Goal: Transaction & Acquisition: Obtain resource

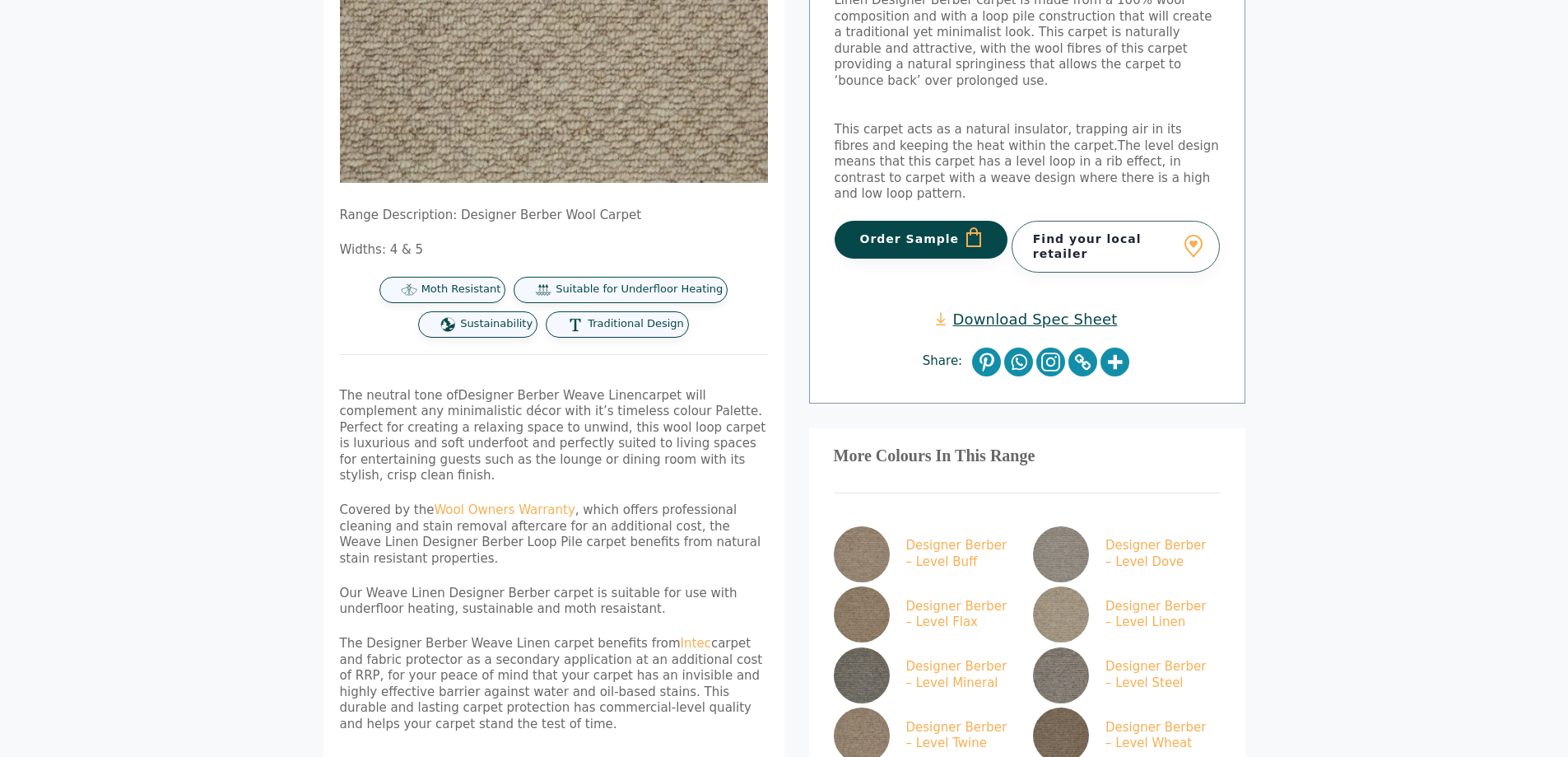
scroll to position [247, 0]
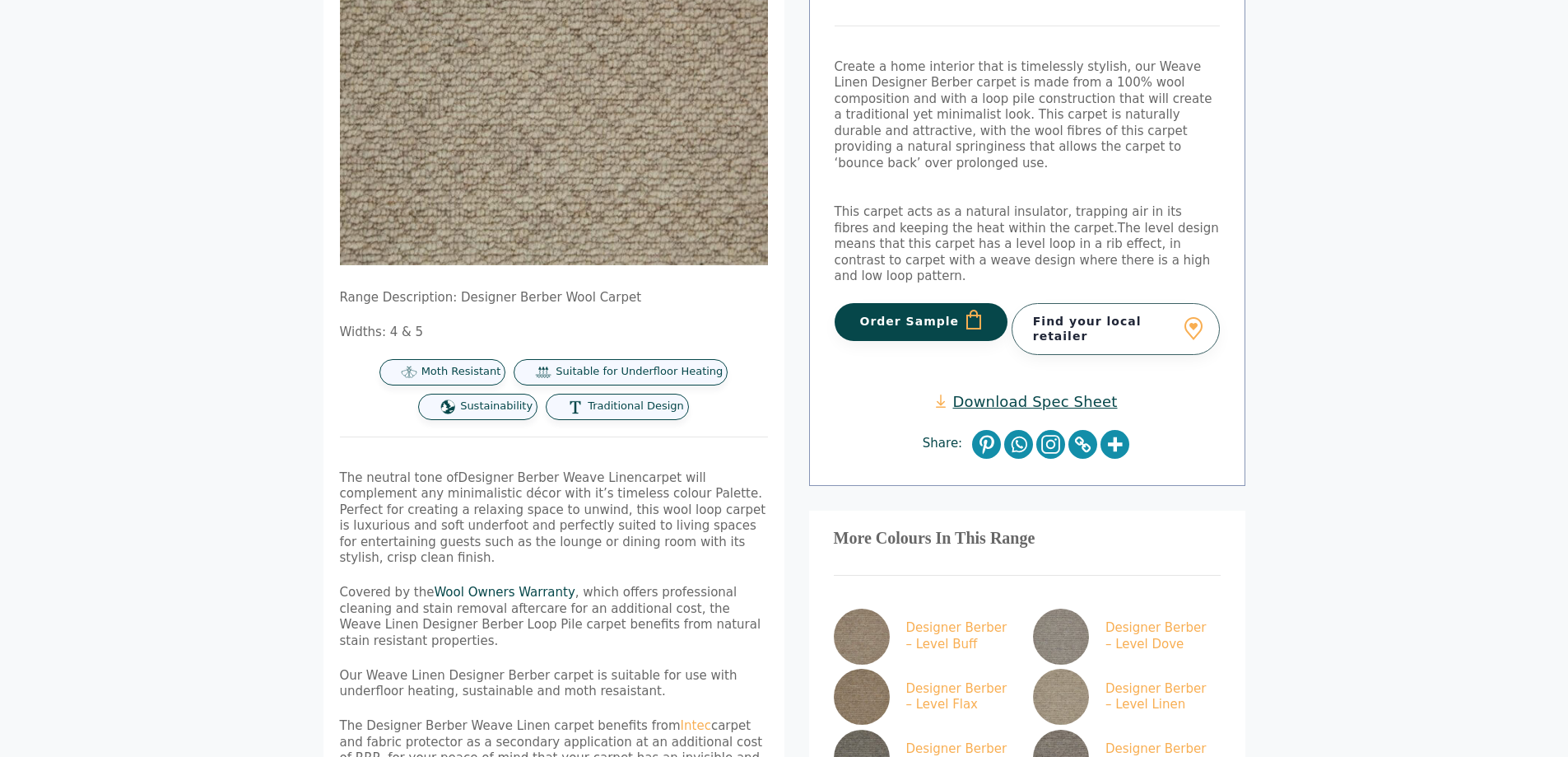
drag, startPoint x: 526, startPoint y: 578, endPoint x: 673, endPoint y: 525, distance: 156.3
drag, startPoint x: 673, startPoint y: 525, endPoint x: 641, endPoint y: 515, distance: 33.5
click at [641, 515] on p "The neutral tone of Designer Berber Weave Linen carpet will complement any mini…" at bounding box center [553, 518] width 428 height 96
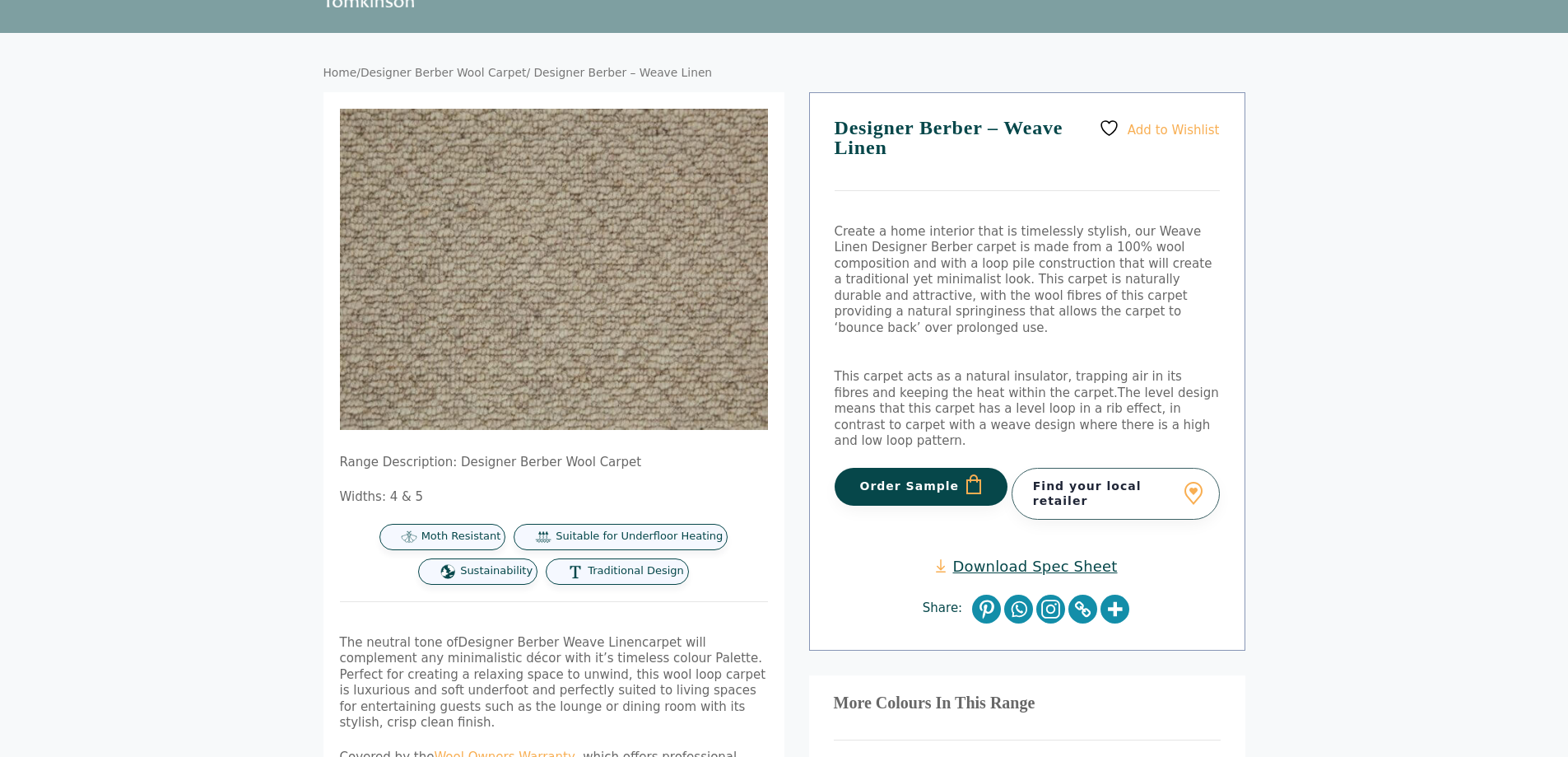
scroll to position [0, 0]
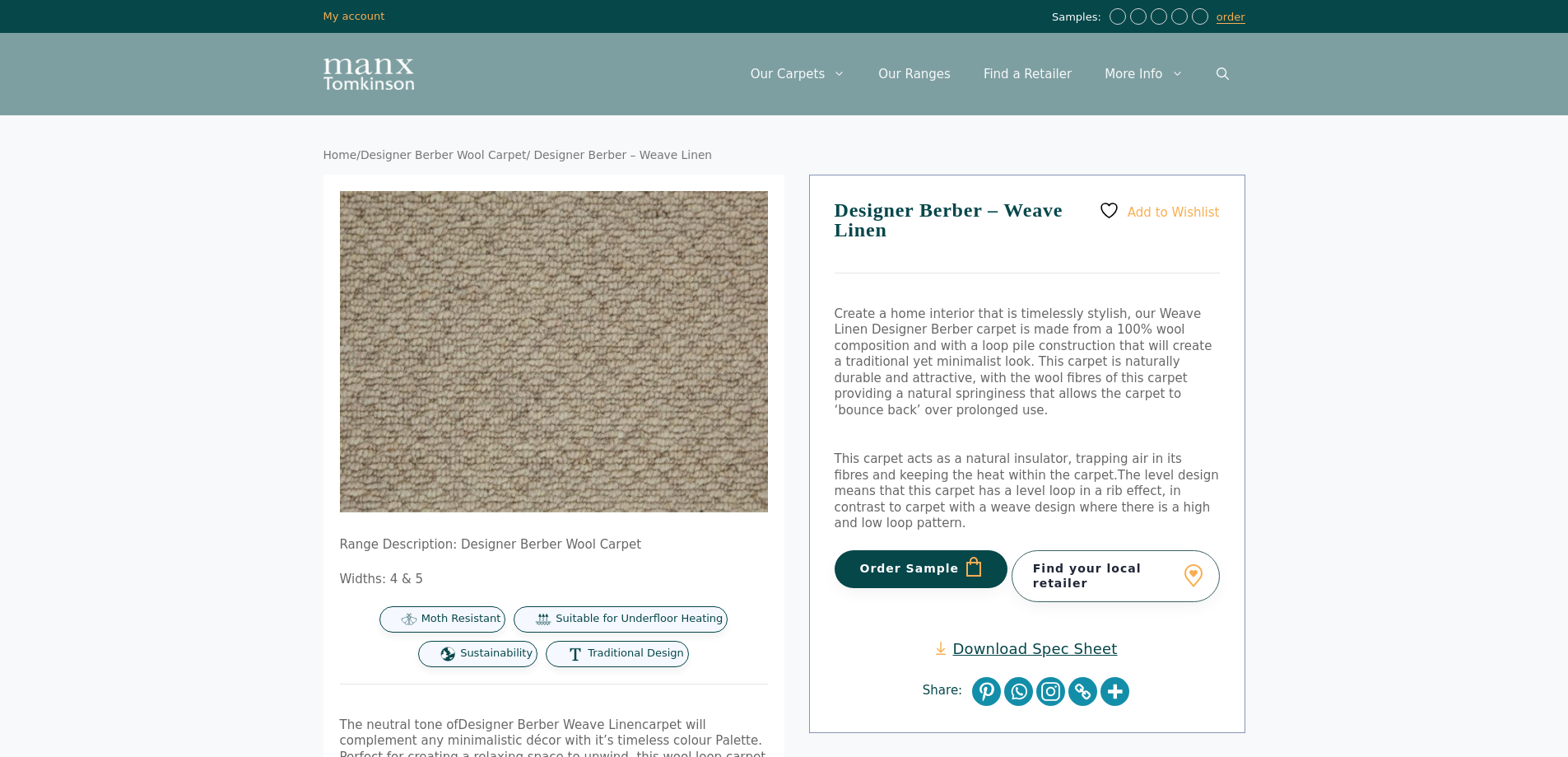
click at [361, 148] on link "Designer Berber Wool Carpet" at bounding box center [444, 155] width 166 height 13
click at [505, 347] on img at bounding box center [580, 354] width 659 height 494
click at [511, 348] on img at bounding box center [578, 354] width 659 height 494
click at [511, 348] on img at bounding box center [577, 353] width 659 height 494
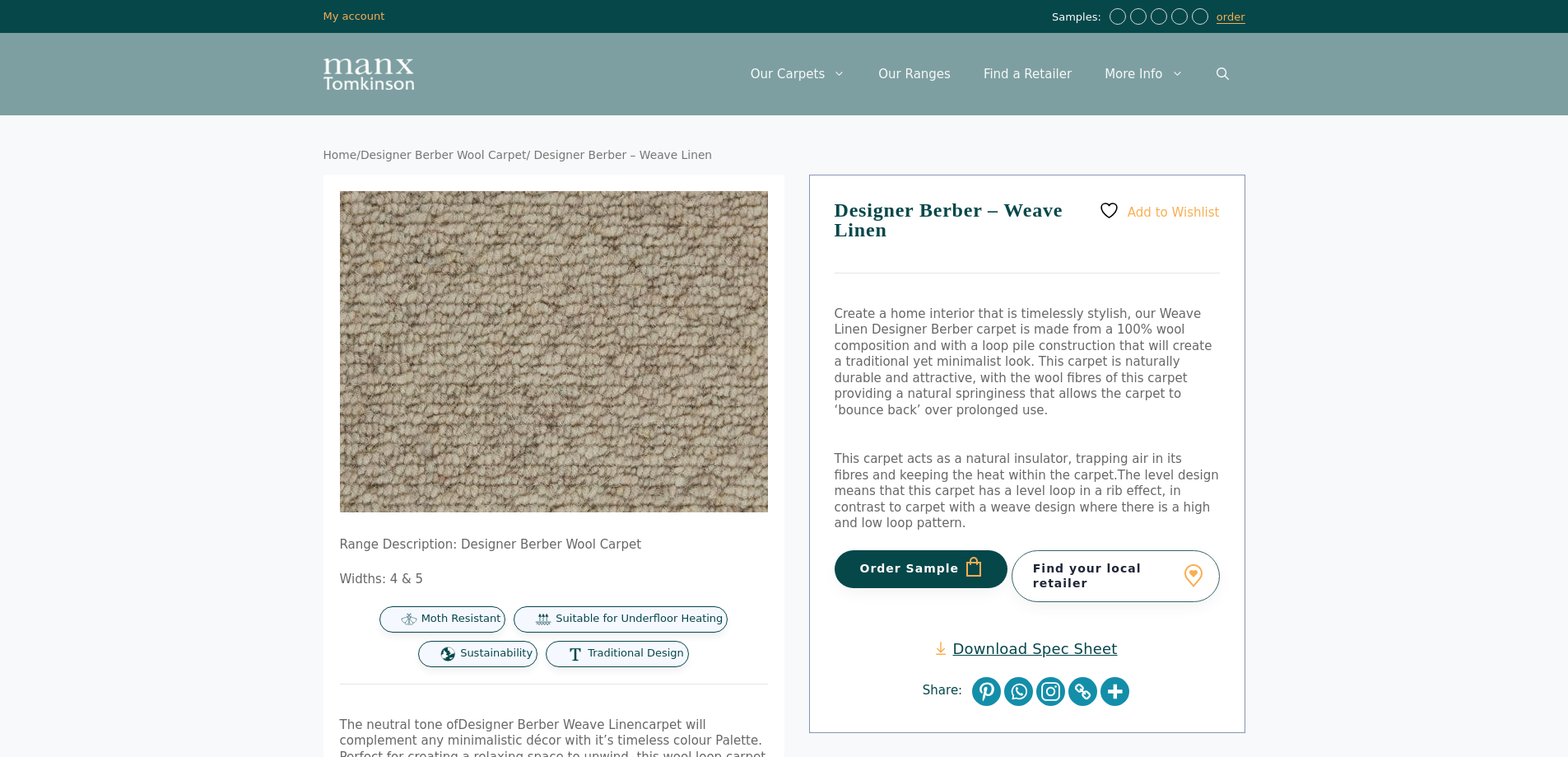
click at [511, 348] on img at bounding box center [577, 353] width 659 height 494
click at [510, 327] on img at bounding box center [577, 365] width 659 height 494
click at [511, 327] on img at bounding box center [577, 365] width 659 height 494
click at [514, 318] on img at bounding box center [575, 369] width 659 height 494
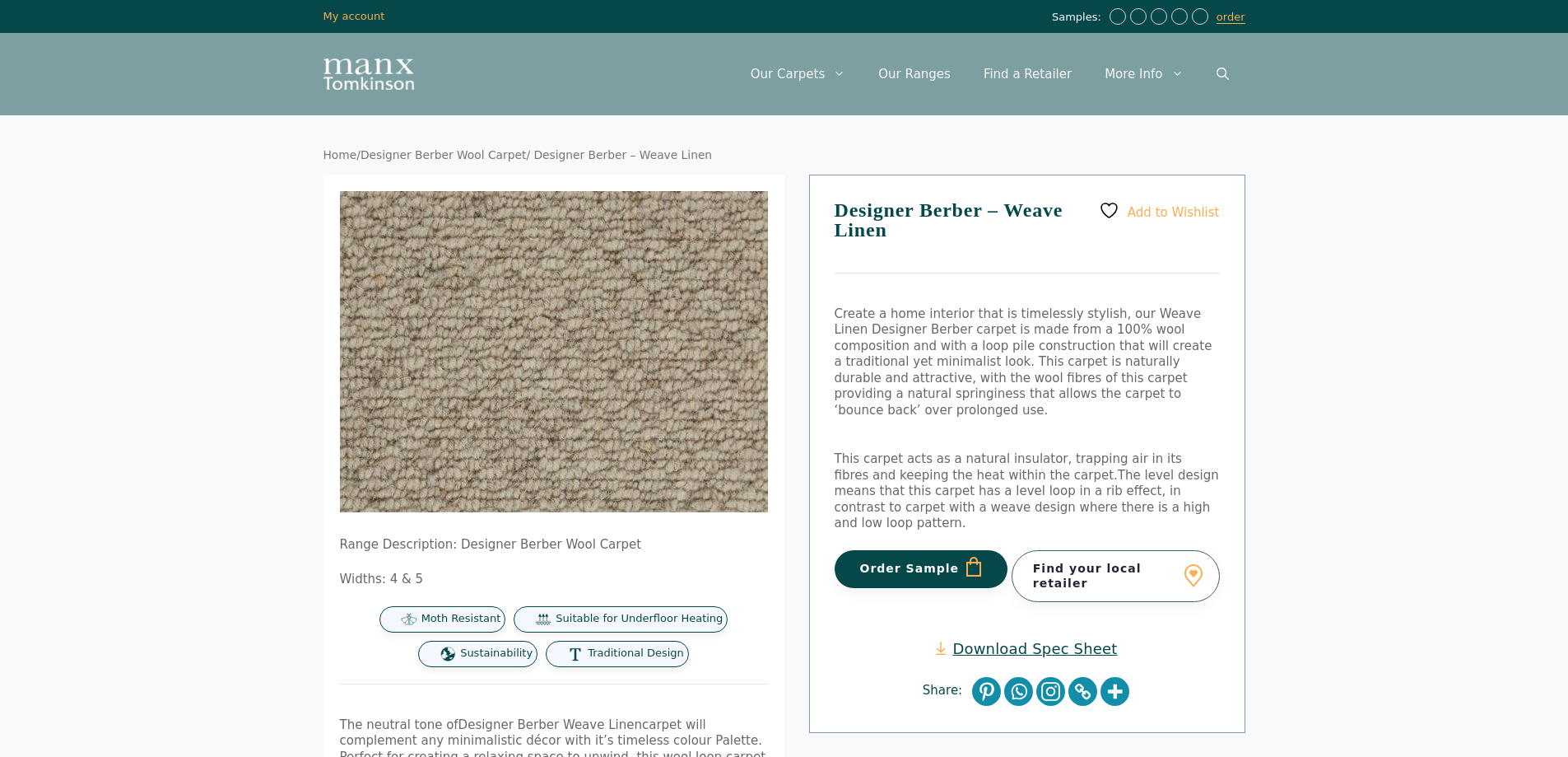
click at [507, 322] on img at bounding box center [578, 368] width 659 height 494
click at [495, 328] on img at bounding box center [578, 368] width 659 height 494
click at [500, 330] on img at bounding box center [585, 364] width 659 height 494
click at [502, 330] on img at bounding box center [583, 363] width 659 height 494
click at [504, 332] on img at bounding box center [581, 362] width 659 height 494
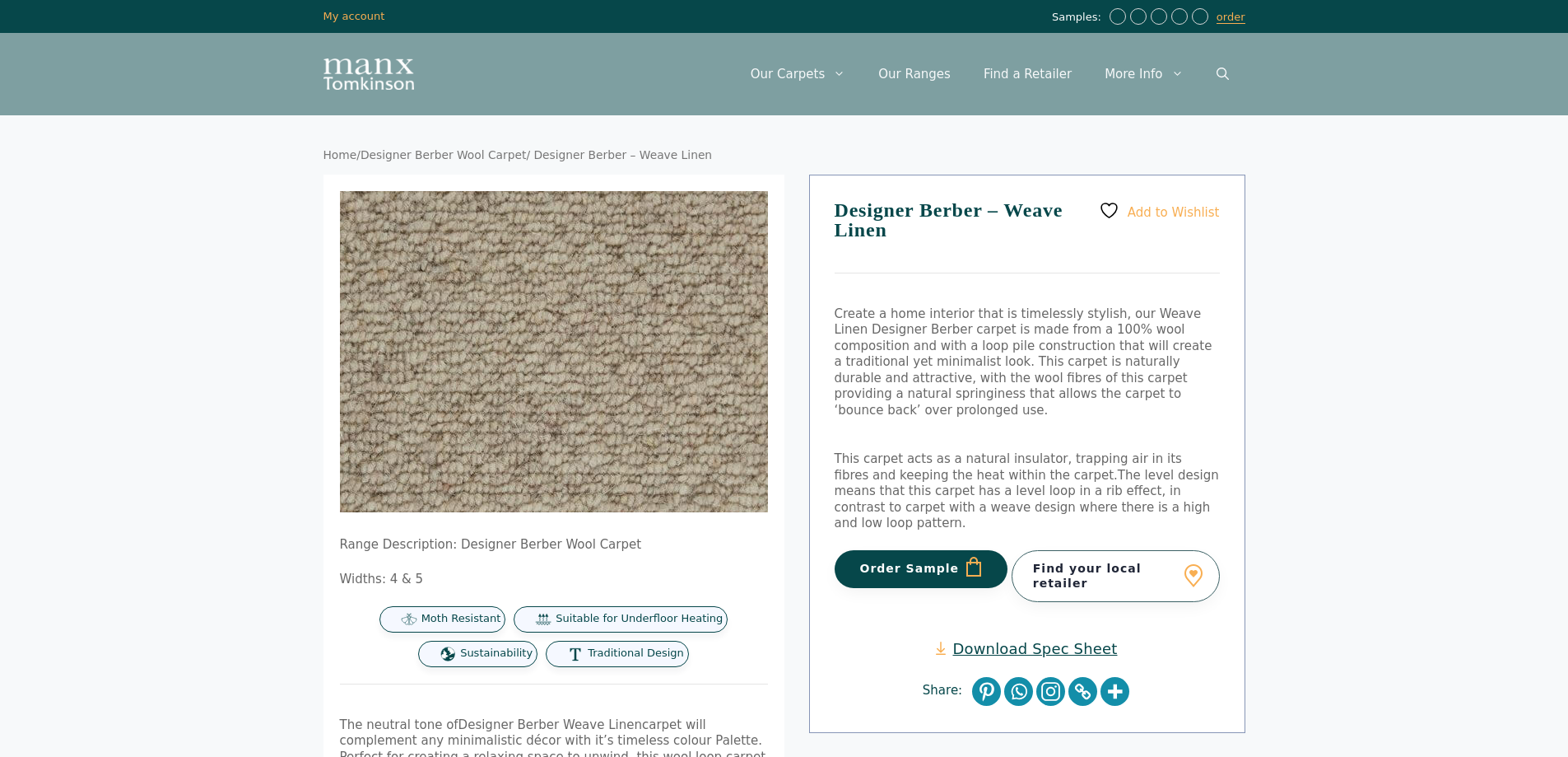
click at [510, 333] on img at bounding box center [581, 362] width 659 height 494
click at [510, 333] on img at bounding box center [577, 361] width 659 height 494
click at [511, 335] on img at bounding box center [577, 361] width 659 height 494
click at [517, 337] on img at bounding box center [573, 359] width 659 height 494
click at [527, 341] on img at bounding box center [573, 359] width 659 height 494
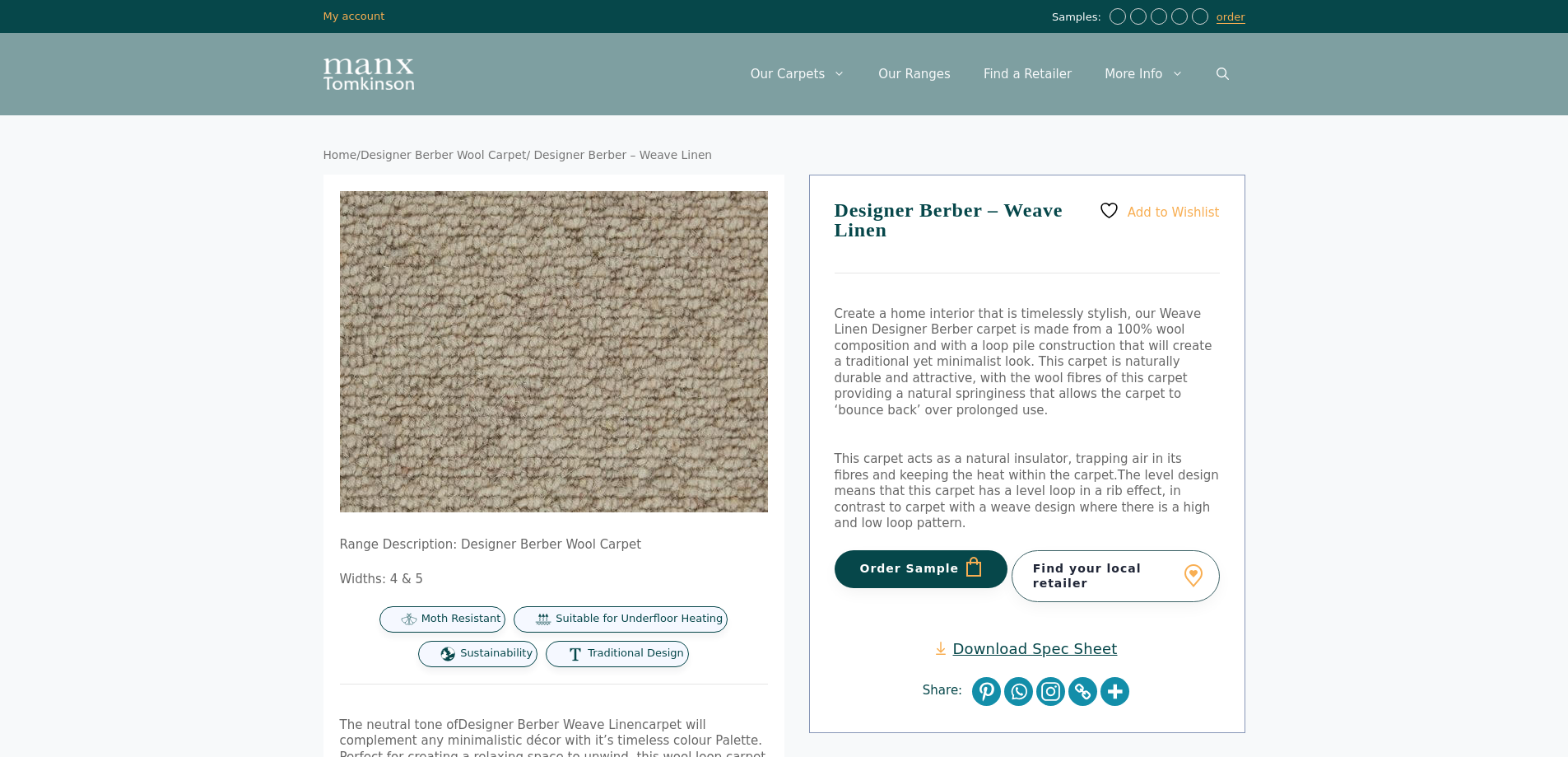
click at [579, 363] on img at bounding box center [540, 345] width 659 height 494
click at [581, 364] on img at bounding box center [538, 345] width 659 height 494
click at [583, 364] on img at bounding box center [538, 345] width 659 height 494
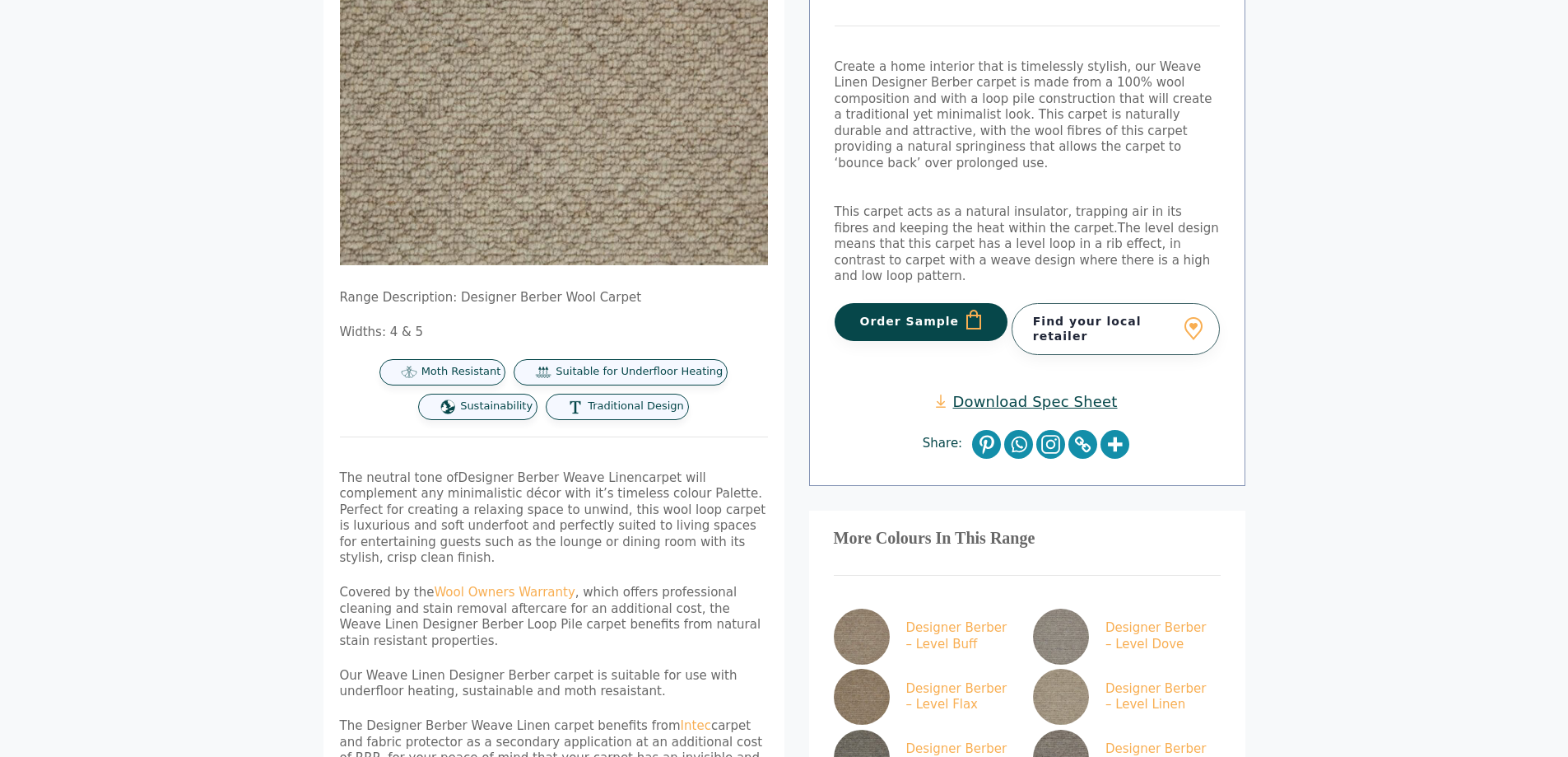
click at [1011, 392] on link "Download Spec Sheet" at bounding box center [1026, 401] width 181 height 19
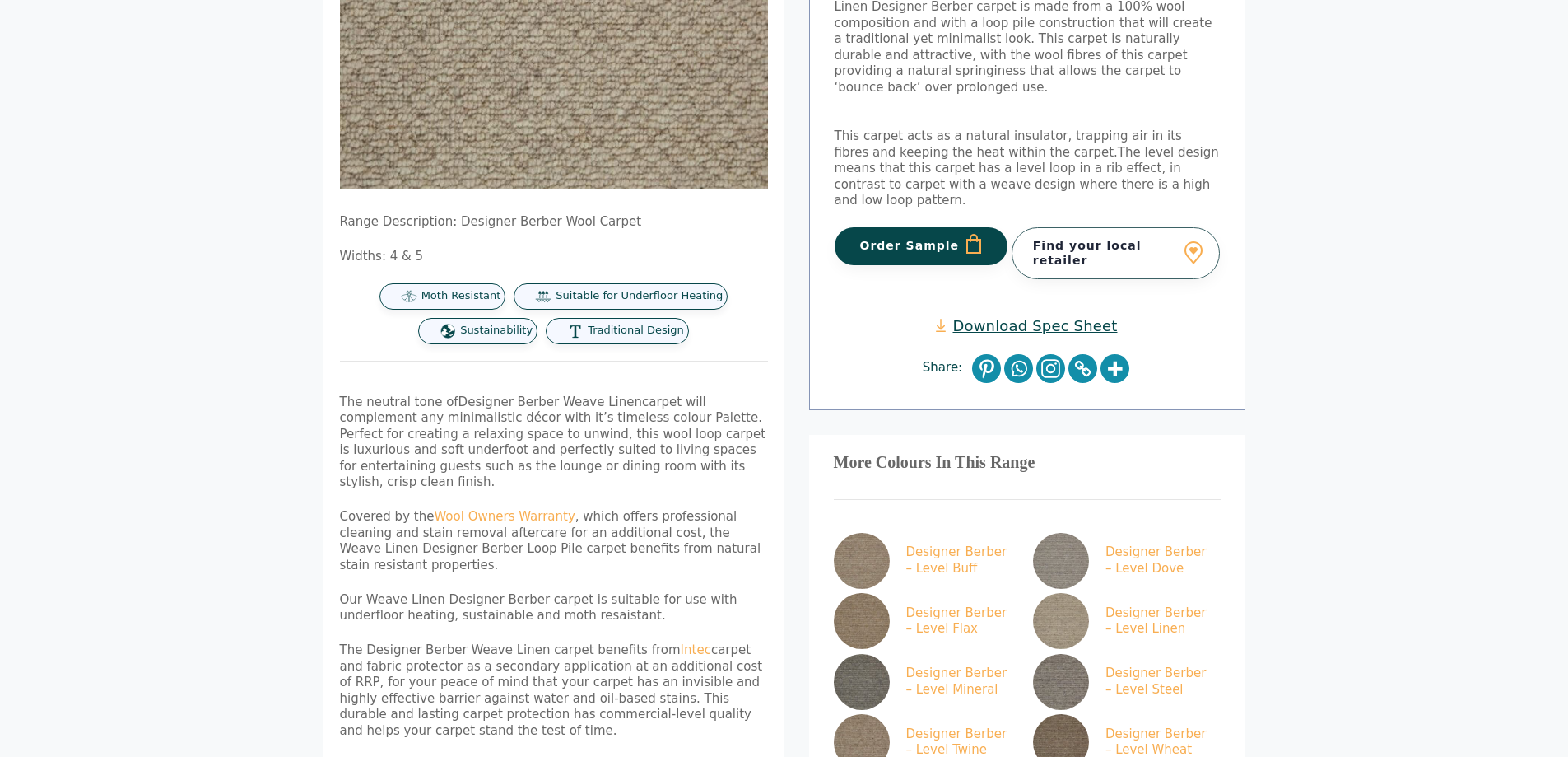
scroll to position [0, 0]
